Goal: Task Accomplishment & Management: Use online tool/utility

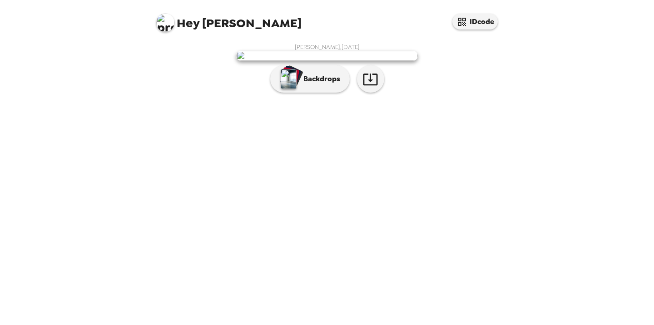
scroll to position [3, 0]
click at [312, 93] on button "Backdrops" at bounding box center [309, 78] width 79 height 27
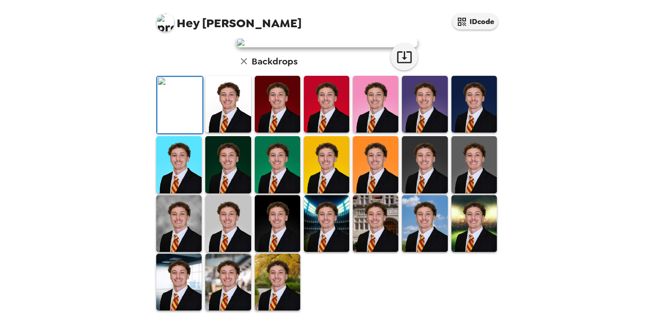
scroll to position [0, 0]
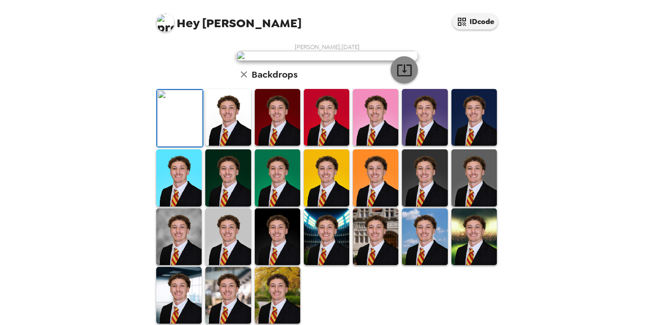
click at [405, 78] on icon "button" at bounding box center [404, 70] width 16 height 16
